Goal: Use online tool/utility

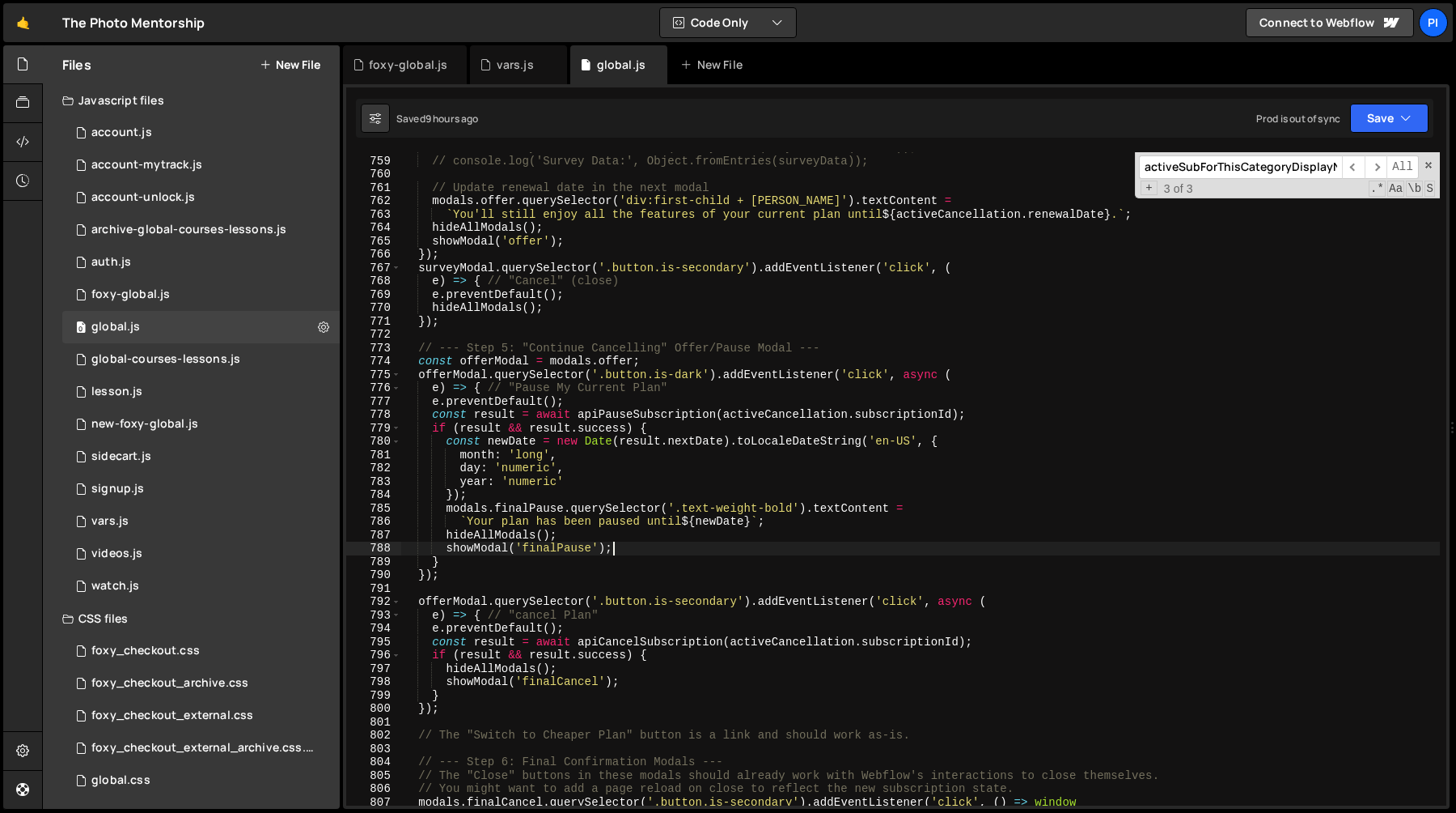
scroll to position [10376, 0]
click at [25, 25] on link "🤙" at bounding box center [24, 23] width 40 height 39
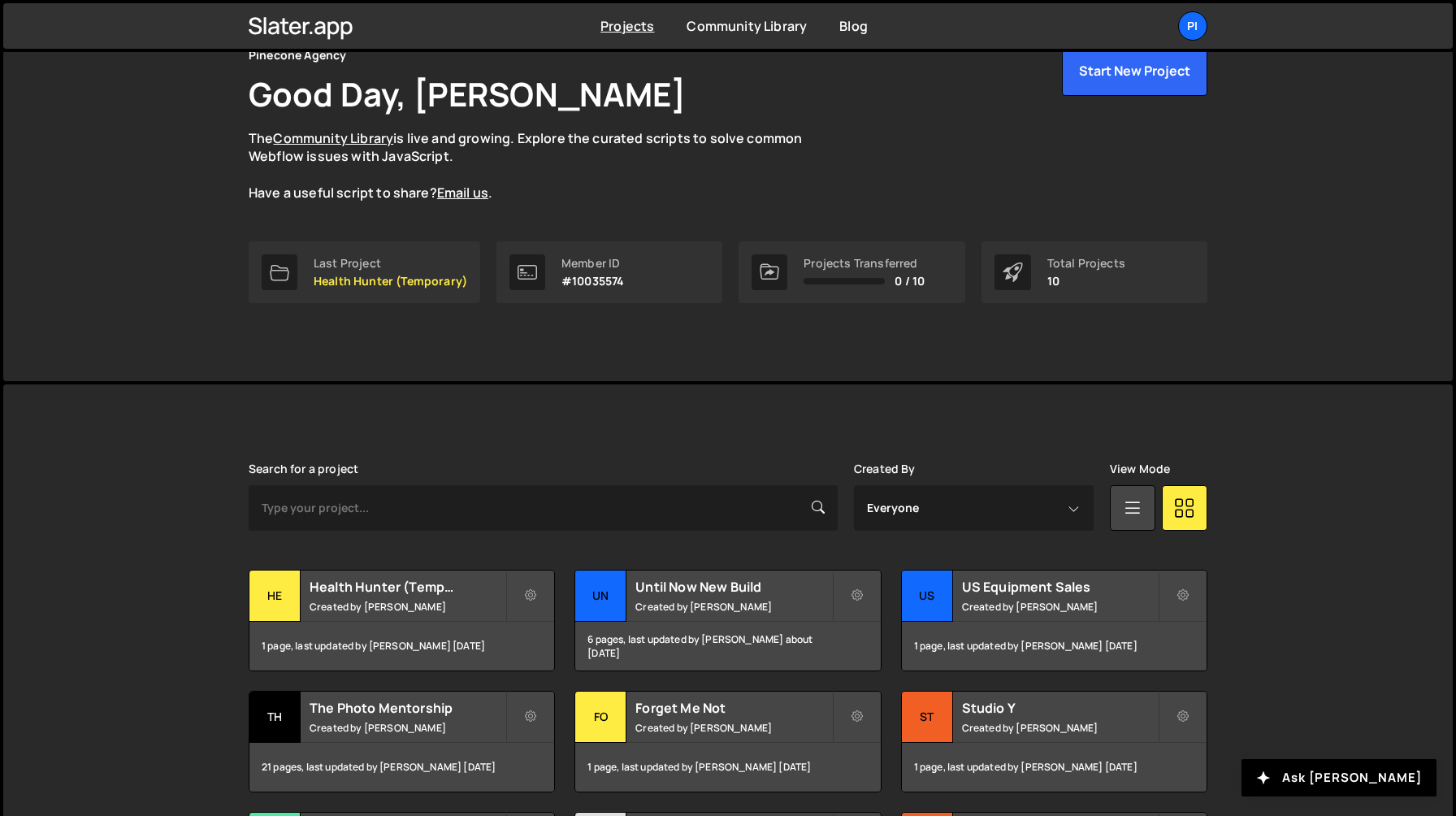
scroll to position [82, 0]
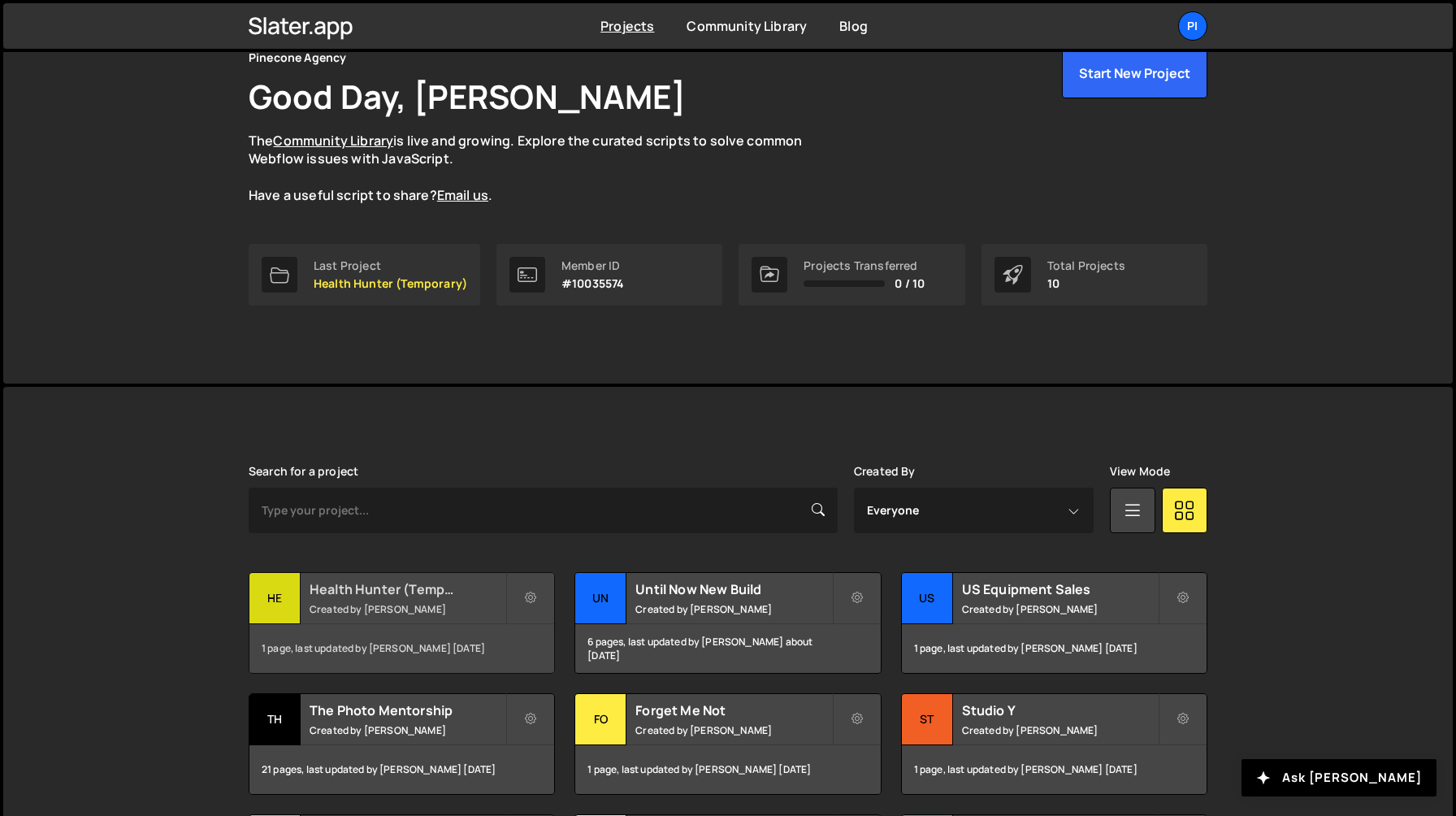
click at [375, 590] on h2 "Health Hunter (Temporary)" at bounding box center [408, 589] width 196 height 18
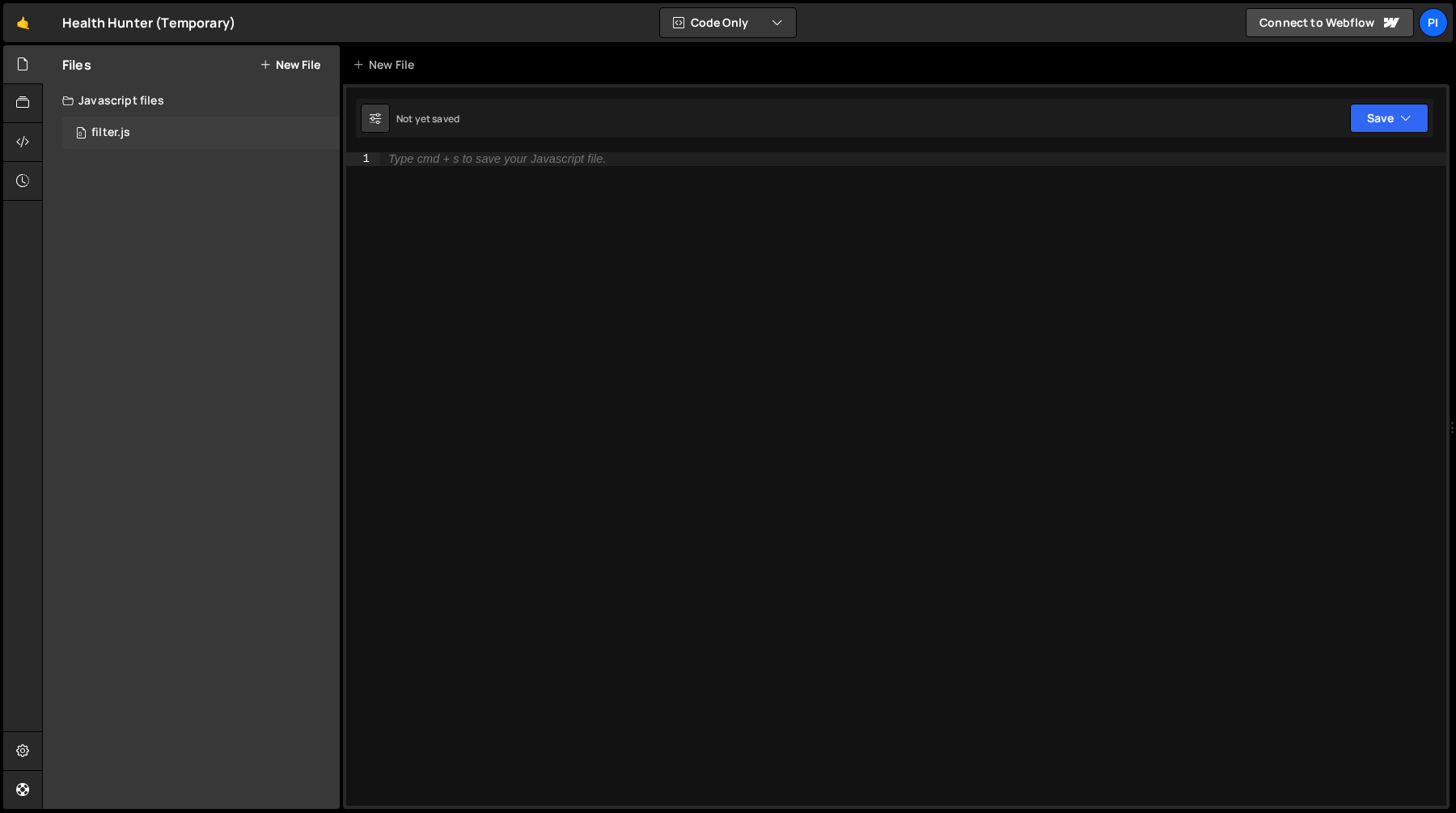
click at [124, 124] on div "0 filter.js 0" at bounding box center [200, 133] width 278 height 33
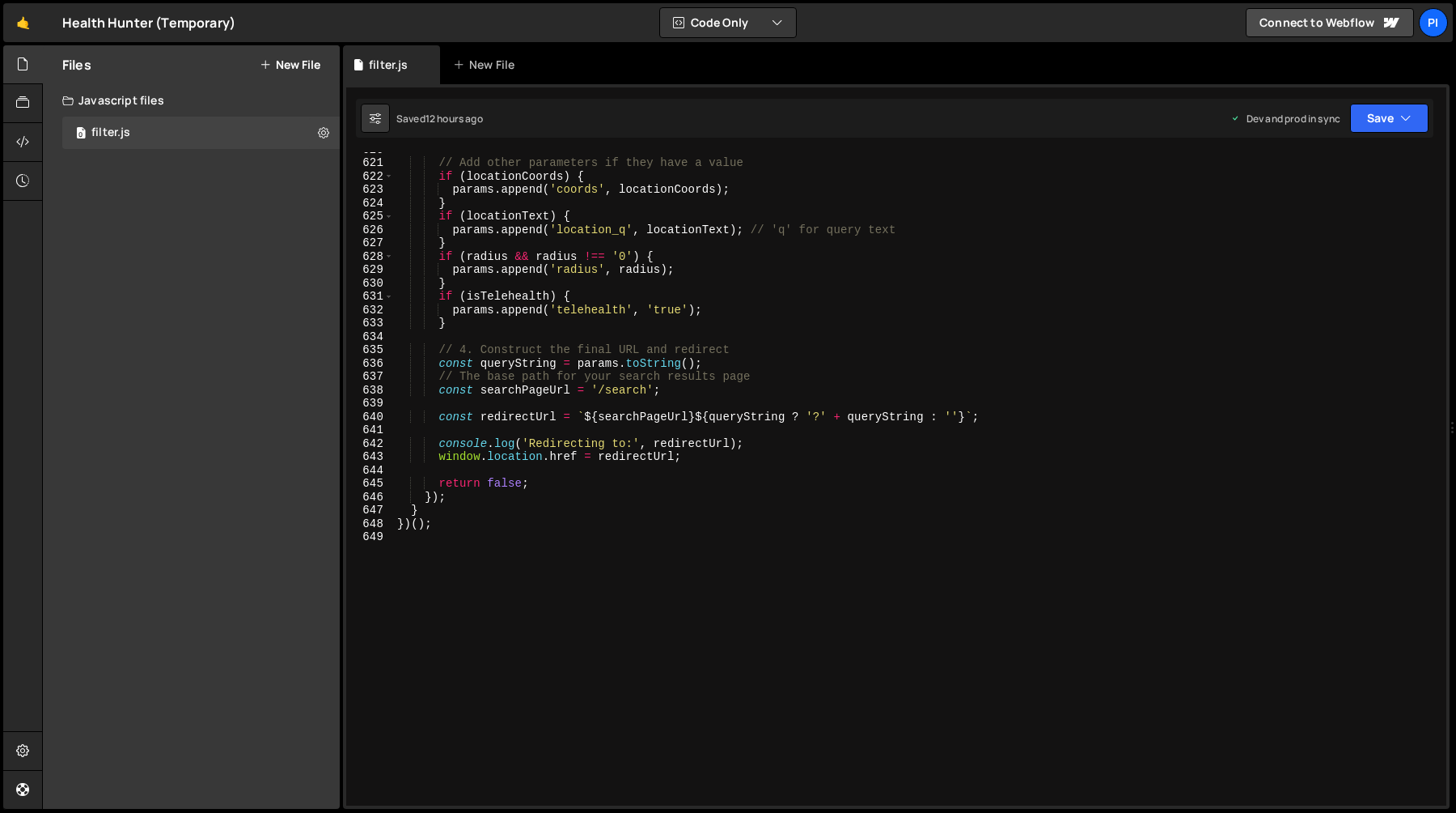
scroll to position [8330, 0]
drag, startPoint x: 646, startPoint y: 389, endPoint x: 676, endPoint y: 397, distance: 31.0
click at [646, 390] on div "// Add other parameters if they have a value if ( locationCoords ) { params . a…" at bounding box center [917, 482] width 1046 height 680
click at [604, 391] on div "// Add other parameters if they have a value if ( locationCoords ) { params . a…" at bounding box center [917, 482] width 1046 height 680
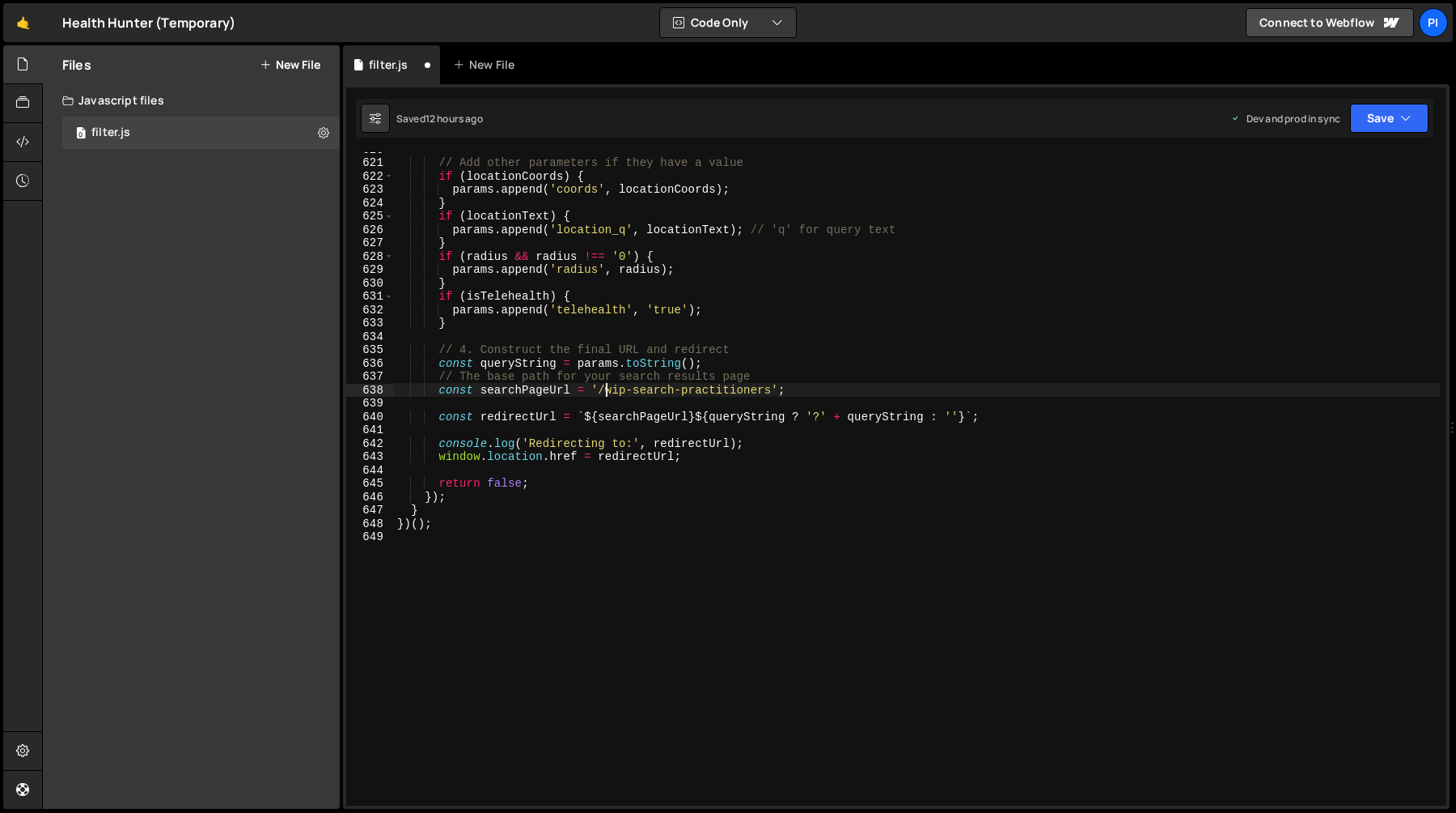
click at [770, 391] on div "// Add other parameters if they have a value if ( locationCoords ) { params . a…" at bounding box center [917, 482] width 1046 height 680
paste textarea "if (radius && radius !== '0') {"
click at [986, 255] on div "// Add other parameters if they have a value if ( locationCoords ) { params . a…" at bounding box center [917, 482] width 1046 height 680
type textarea "if (radius && radius !== '0') {"
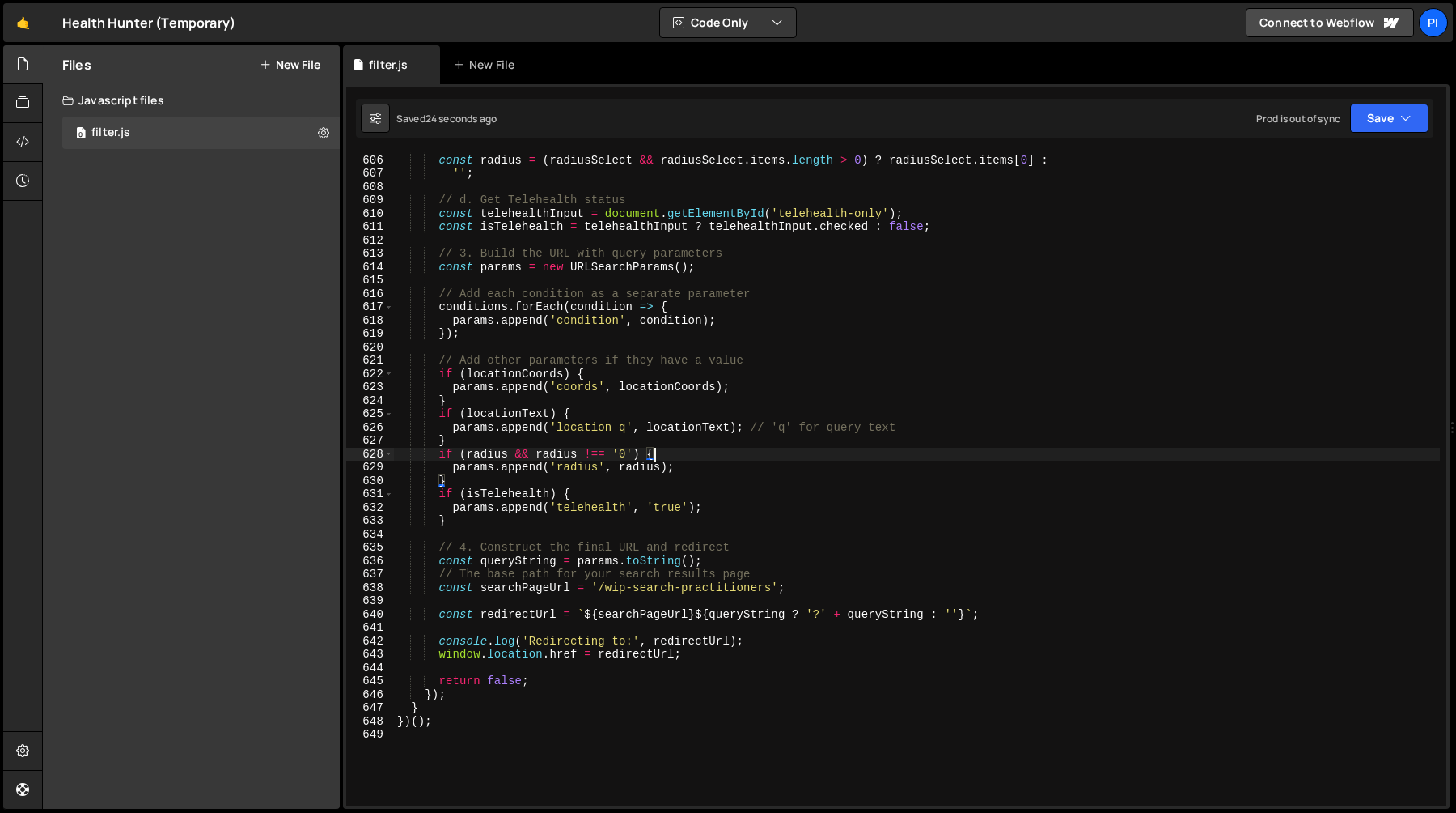
scroll to position [8122, 0]
